Goal: Find contact information: Obtain details needed to contact an individual or organization

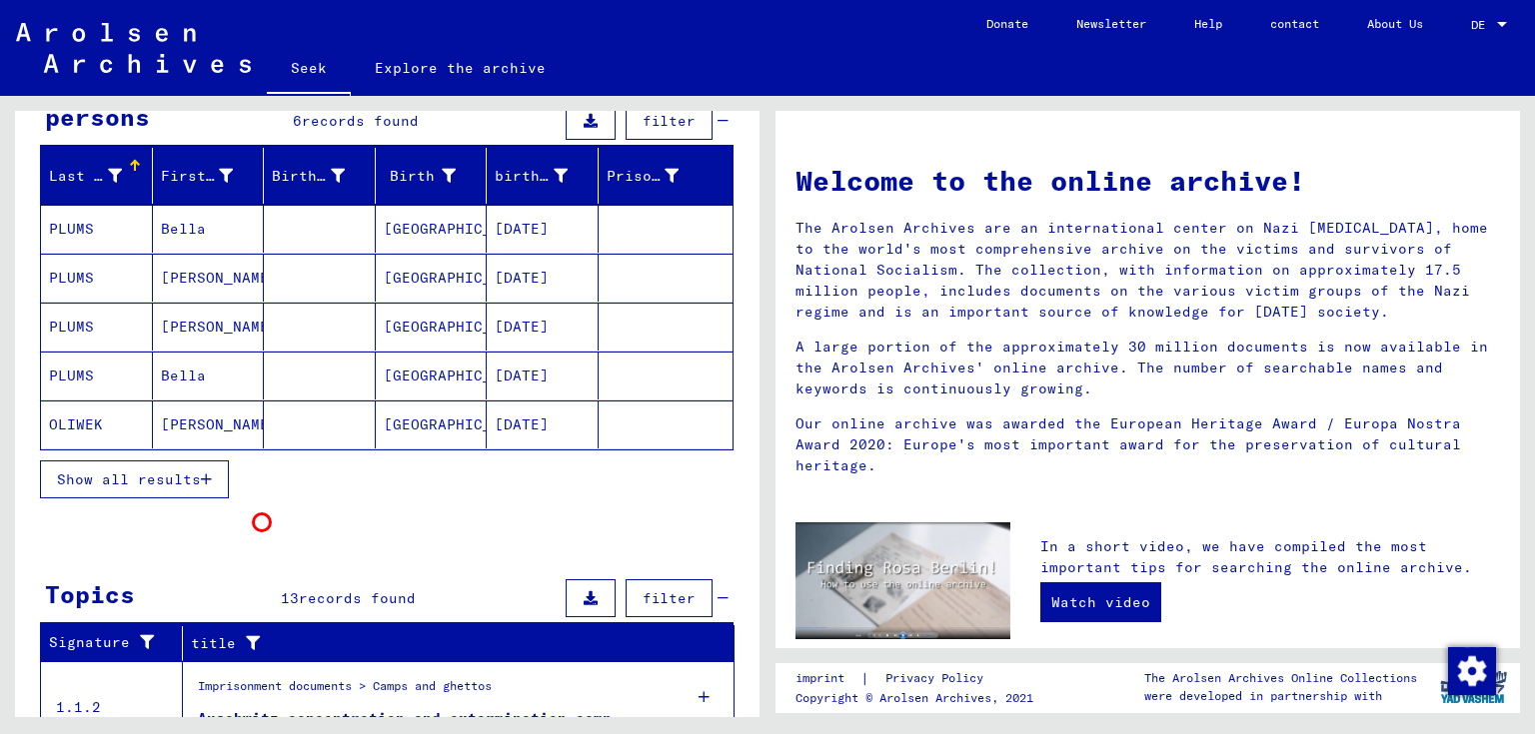
scroll to position [400, 0]
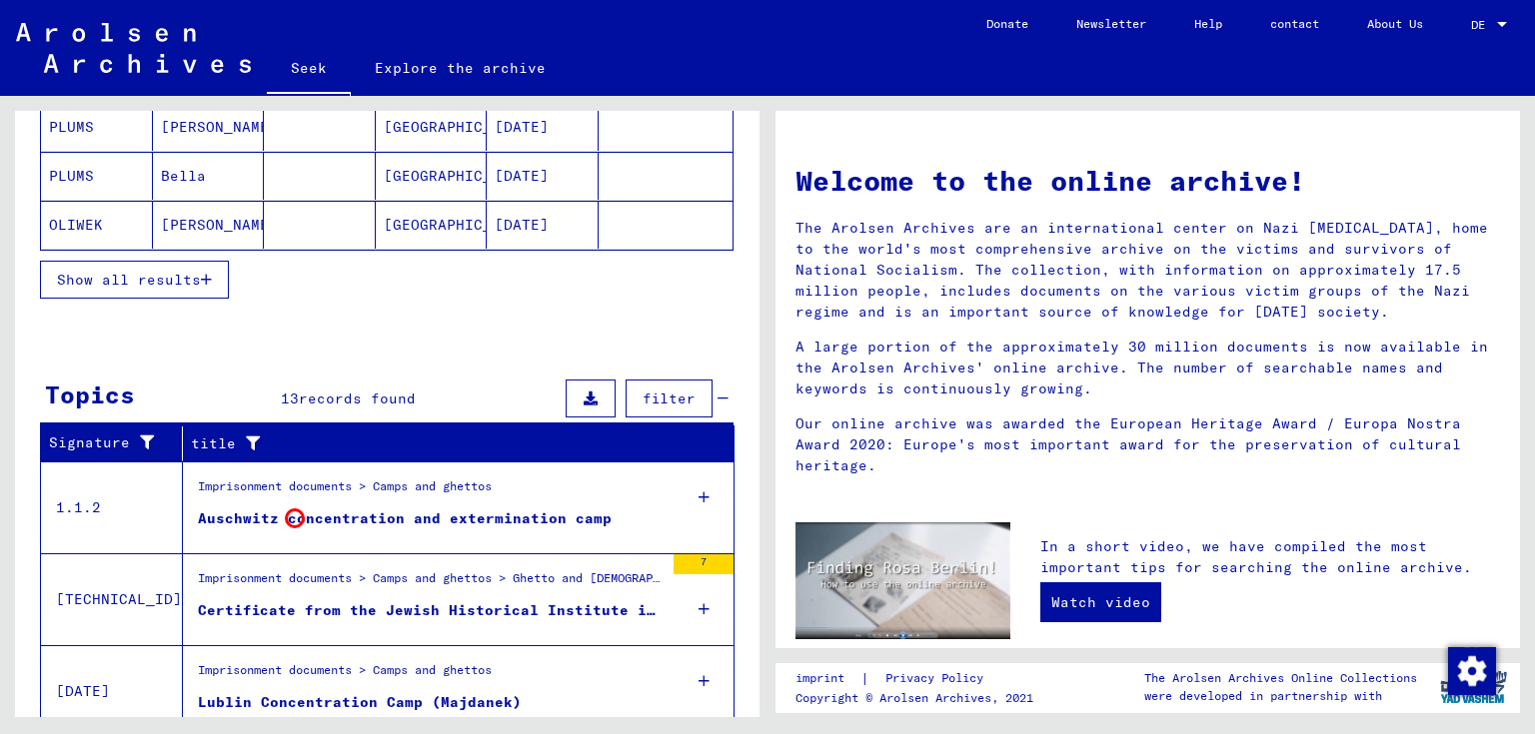
click at [295, 519] on font "Auschwitz concentration and extermination camp" at bounding box center [405, 519] width 414 height 18
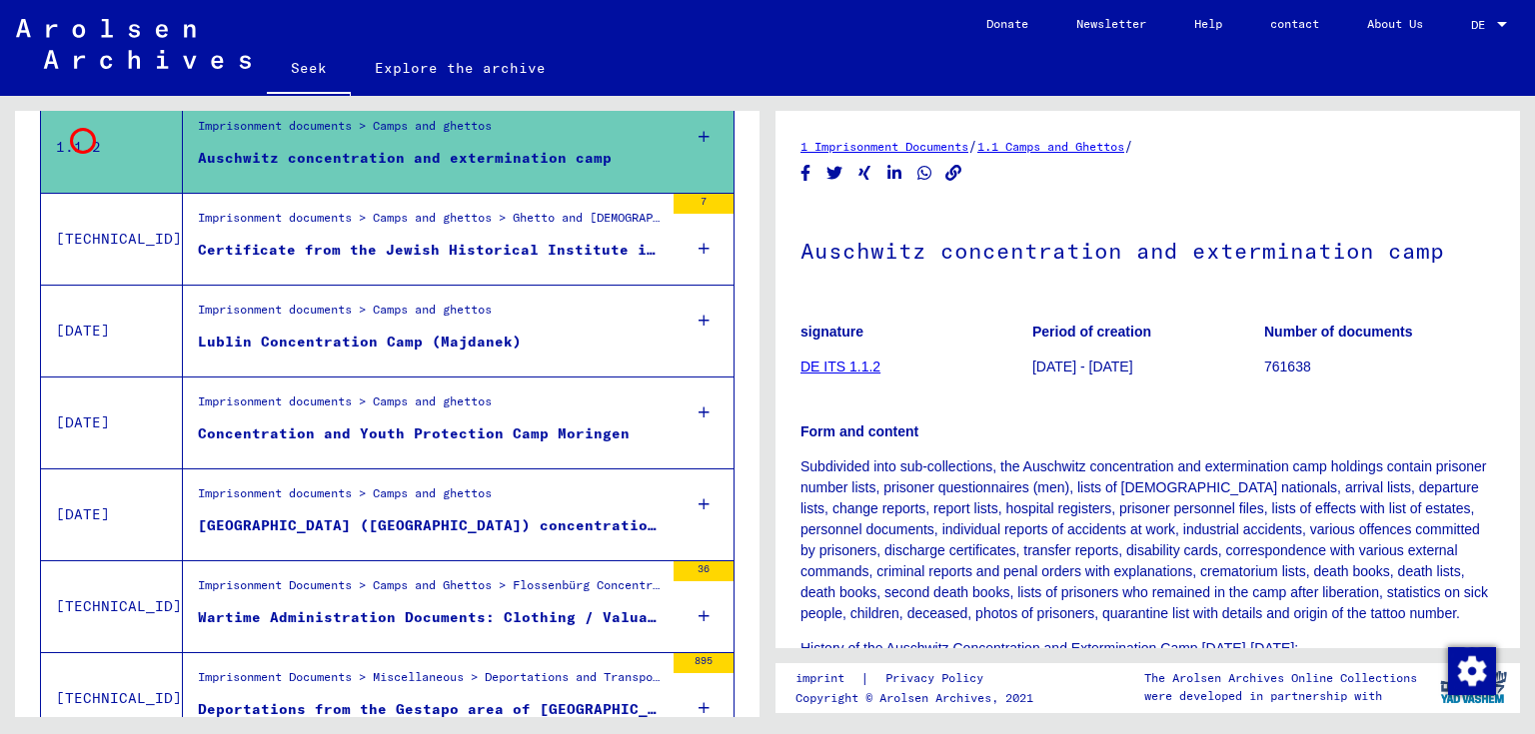
click at [80, 138] on mat-cell "PLUMS" at bounding box center [97, 129] width 112 height 49
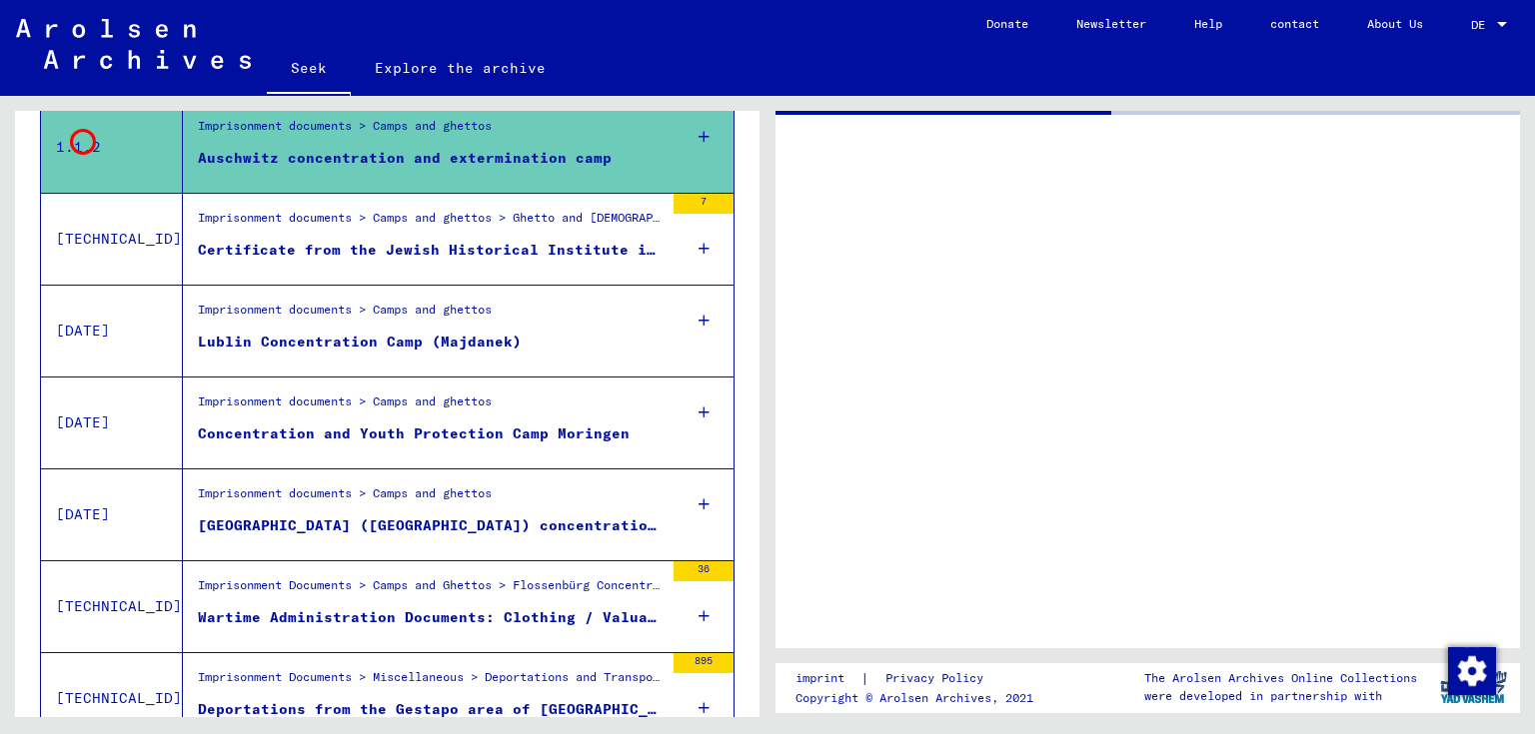
click at [80, 139] on font "1.1.2" at bounding box center [78, 147] width 45 height 18
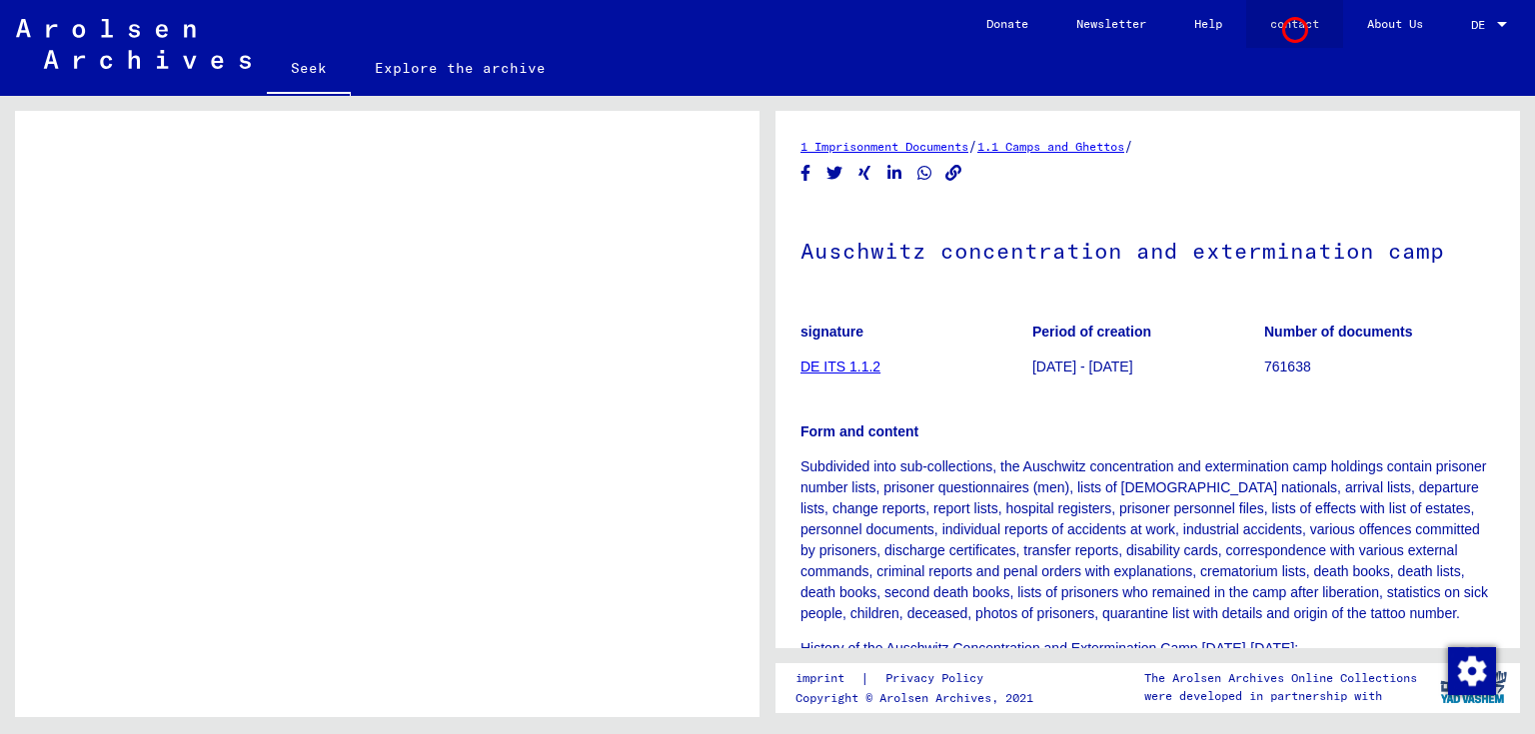
click at [1292, 27] on font "contact" at bounding box center [1294, 23] width 49 height 15
